Goal: Share content

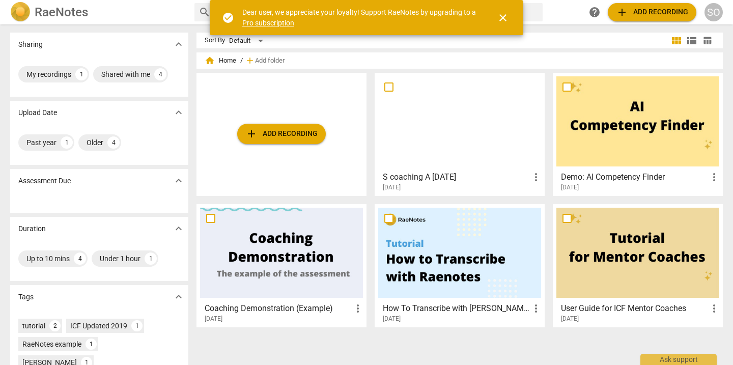
click at [502, 17] on span "close" at bounding box center [503, 18] width 12 height 12
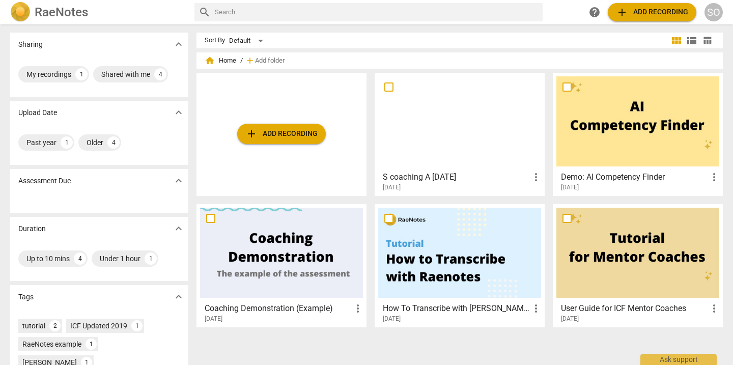
click at [534, 176] on span "more_vert" at bounding box center [536, 177] width 12 height 12
click at [474, 187] on div at bounding box center [366, 182] width 733 height 365
click at [457, 144] on div at bounding box center [459, 121] width 163 height 90
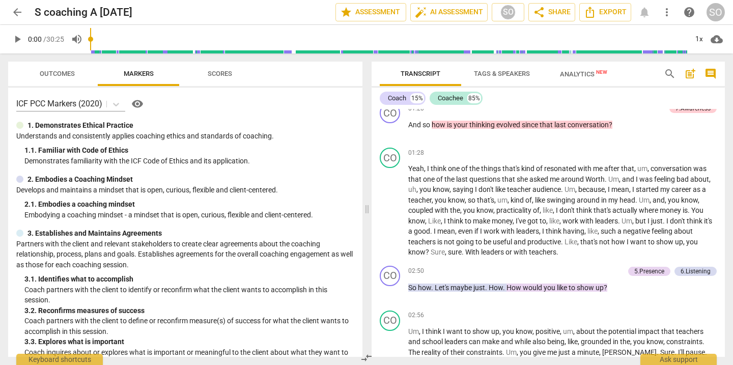
scroll to position [157, 0]
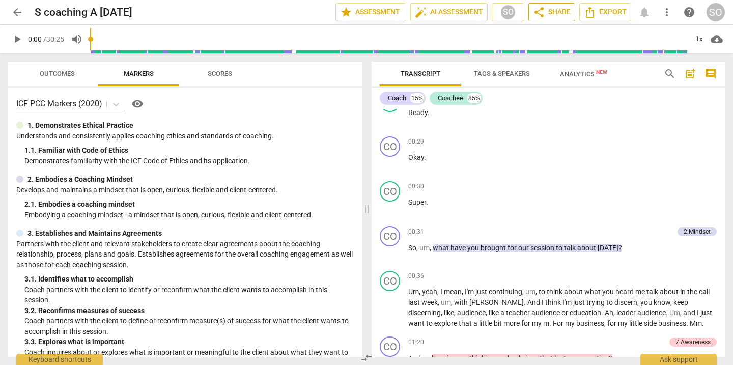
click at [551, 15] on span "share Share" at bounding box center [552, 12] width 38 height 12
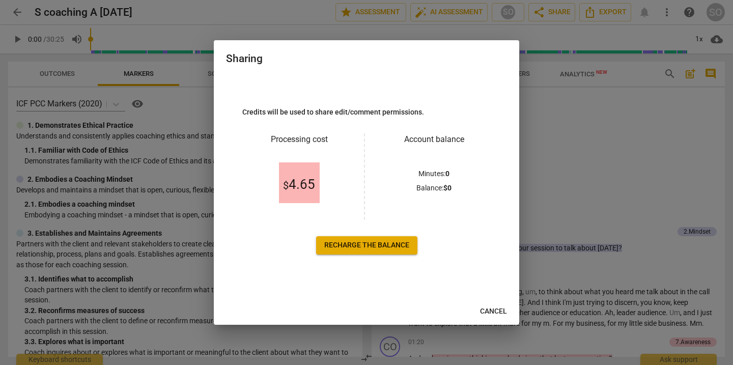
click at [493, 312] on span "Cancel" at bounding box center [493, 311] width 27 height 10
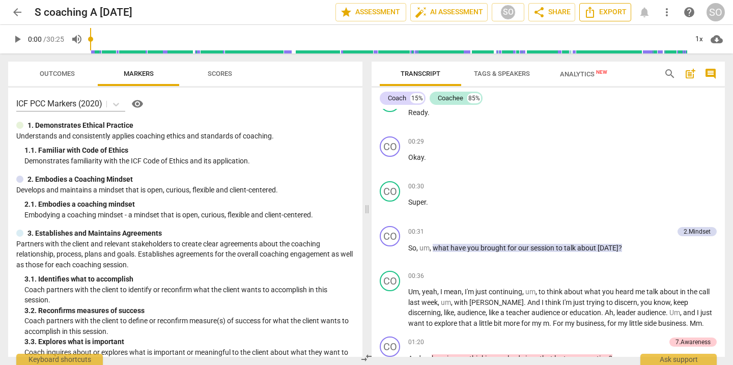
click at [602, 13] on span "Export" at bounding box center [605, 12] width 43 height 12
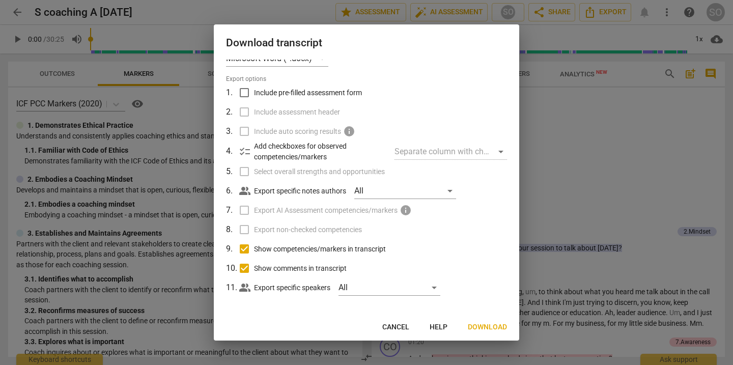
scroll to position [21, 0]
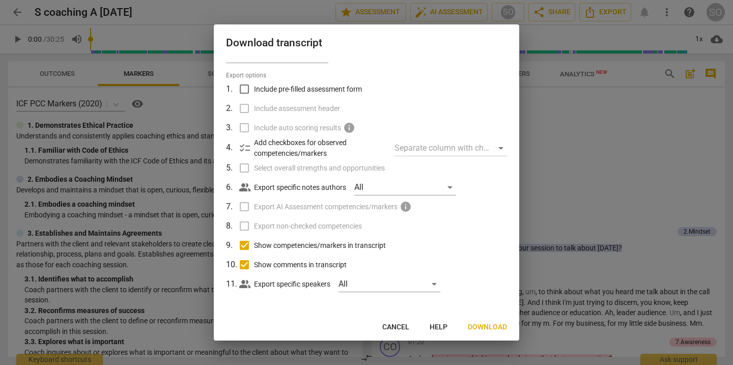
click at [394, 325] on span "Cancel" at bounding box center [395, 327] width 27 height 10
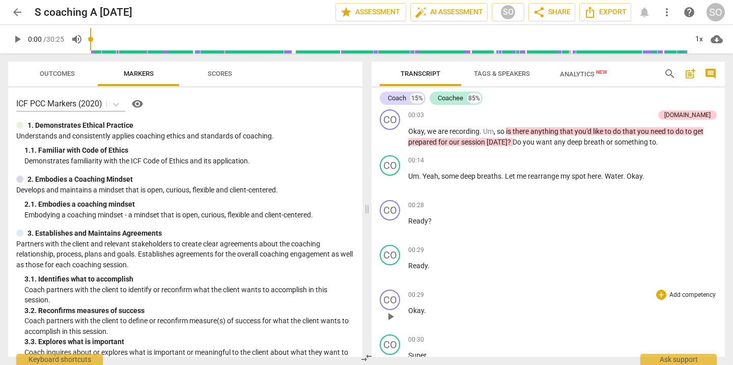
scroll to position [0, 0]
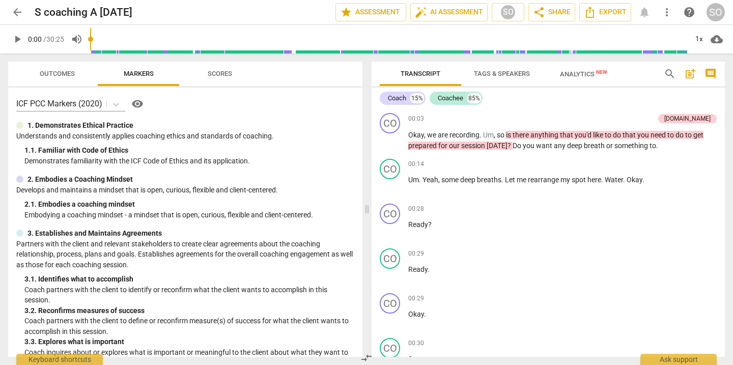
click at [666, 14] on span "more_vert" at bounding box center [667, 12] width 12 height 12
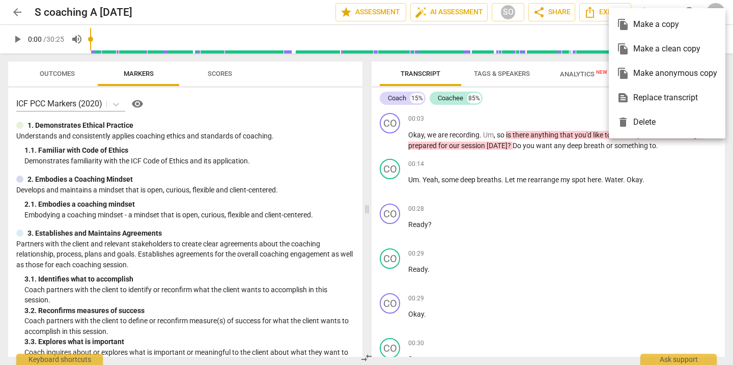
click at [618, 208] on div at bounding box center [366, 182] width 733 height 365
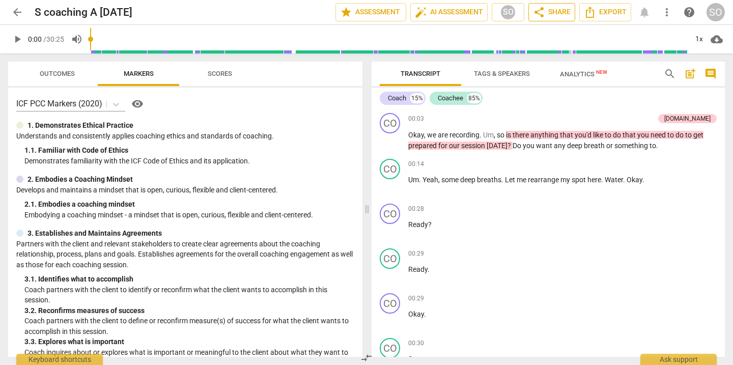
click at [545, 12] on span "share Share" at bounding box center [552, 12] width 38 height 12
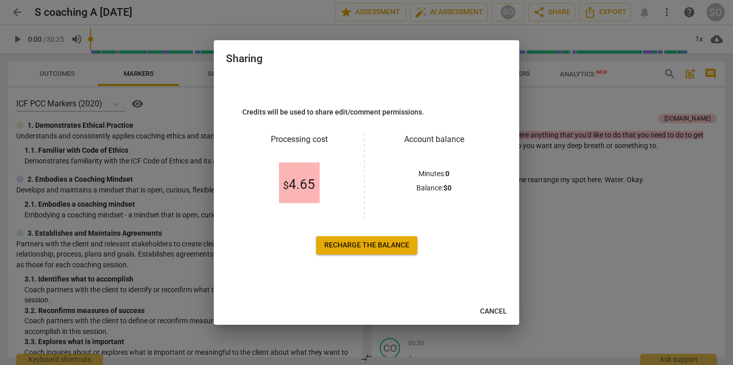
click at [494, 310] on span "Cancel" at bounding box center [493, 311] width 27 height 10
